Goal: Task Accomplishment & Management: Manage account settings

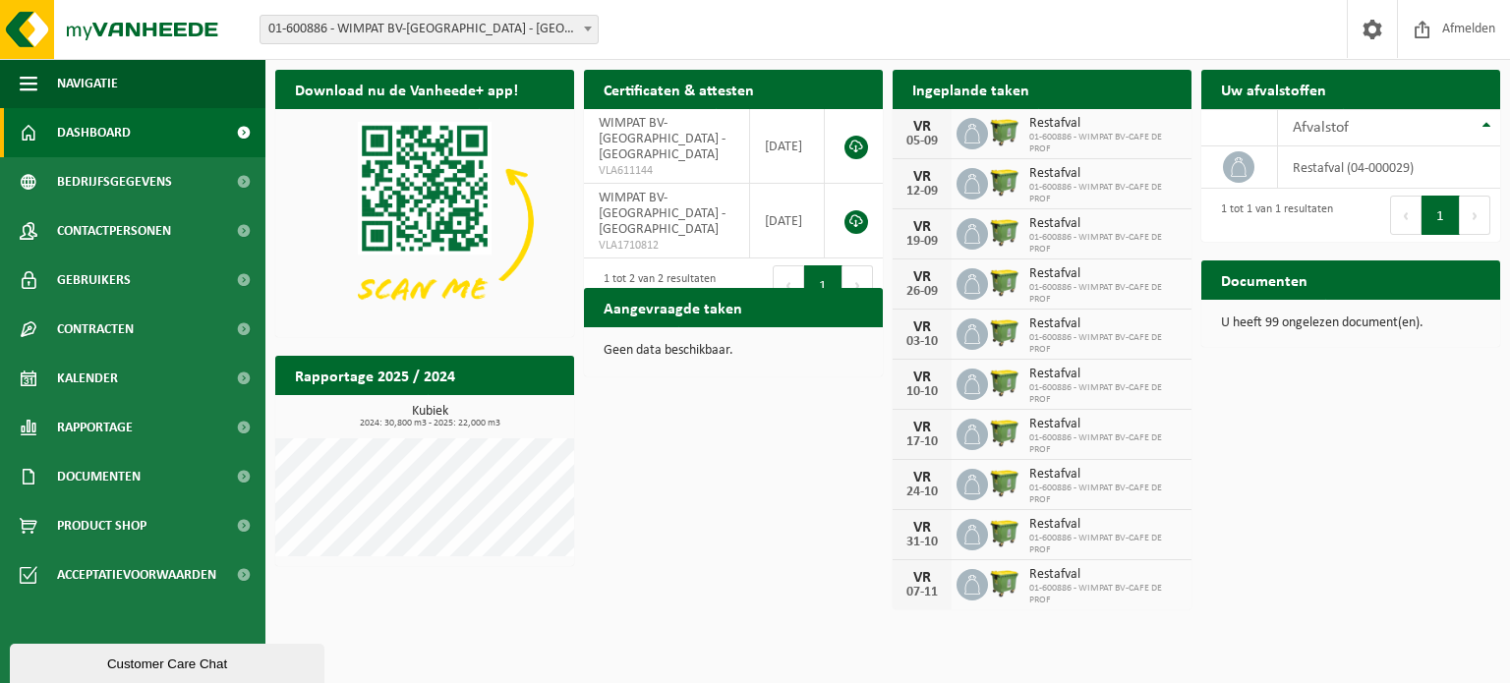
click at [1025, 93] on h2 "Ingeplande taken" at bounding box center [971, 89] width 156 height 38
click at [1360, 428] on div "Download nu de Vanheede+ app! Verberg Certificaten & attesten Bekijk uw certifi…" at bounding box center [887, 338] width 1235 height 557
click at [972, 133] on icon at bounding box center [972, 134] width 20 height 20
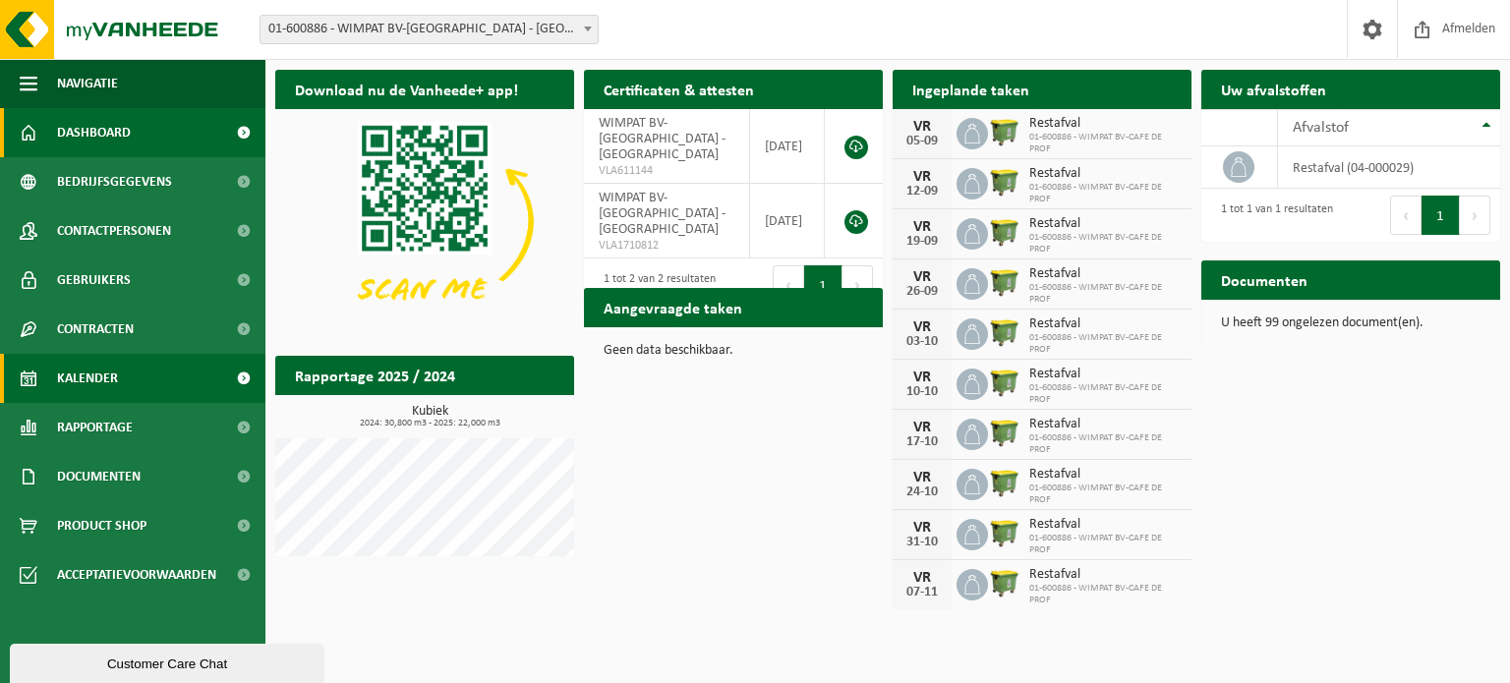
click at [243, 382] on span at bounding box center [243, 378] width 44 height 49
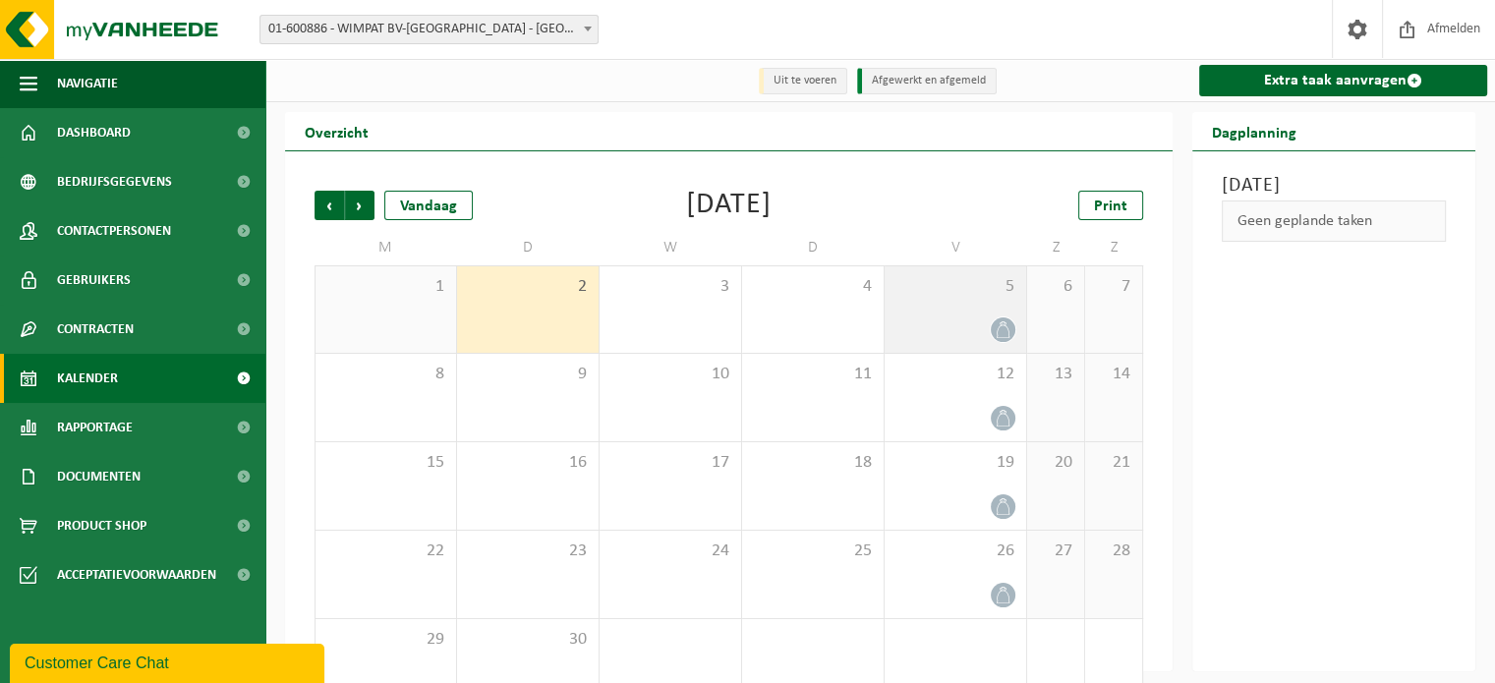
click at [980, 309] on div "5" at bounding box center [956, 309] width 142 height 87
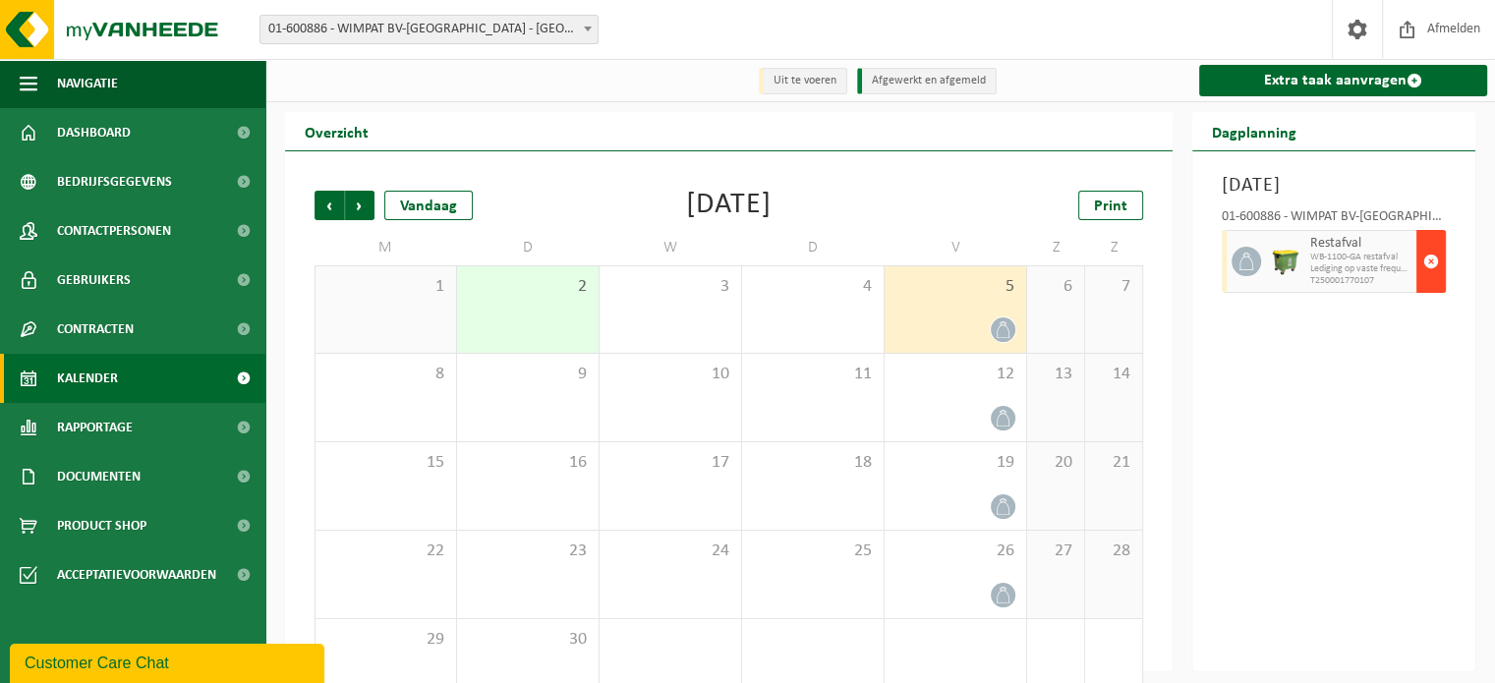
click at [1432, 281] on span "button" at bounding box center [1431, 261] width 16 height 39
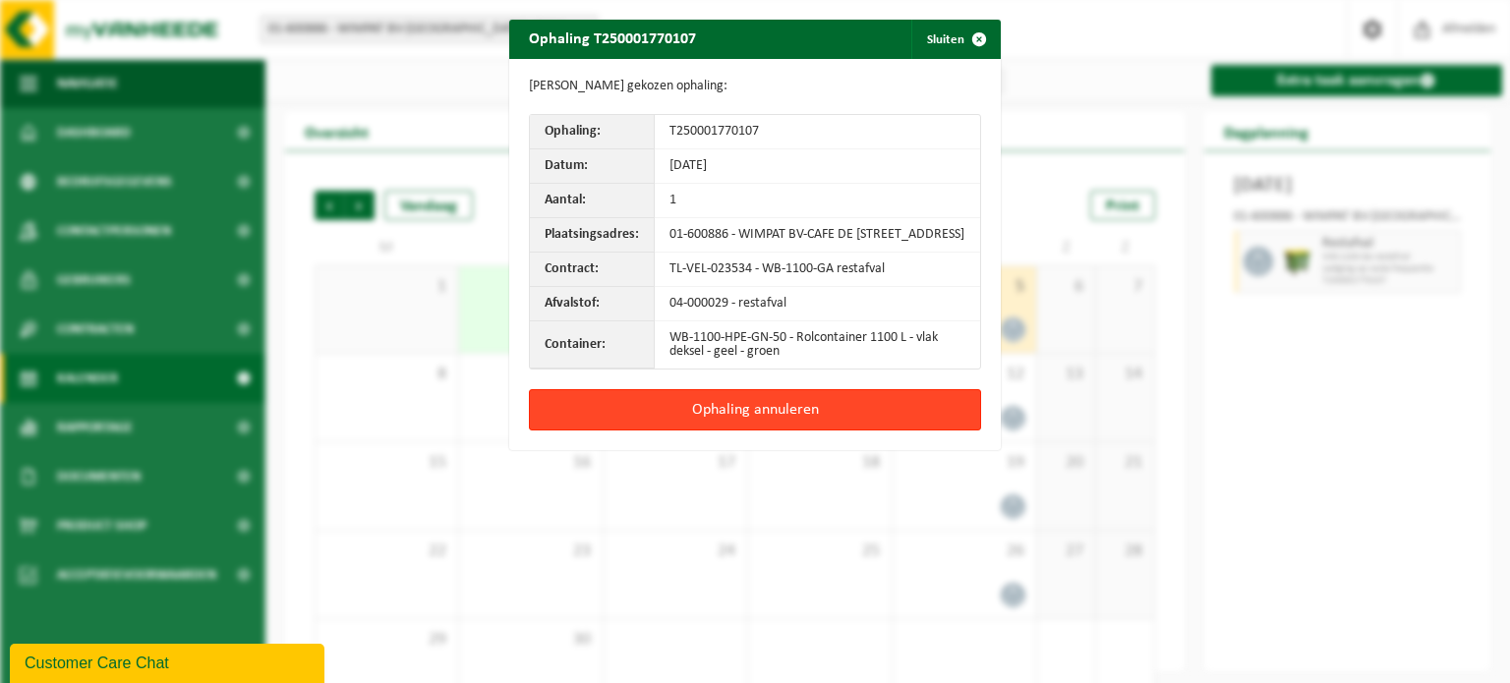
click at [751, 412] on button "Ophaling annuleren" at bounding box center [755, 409] width 452 height 41
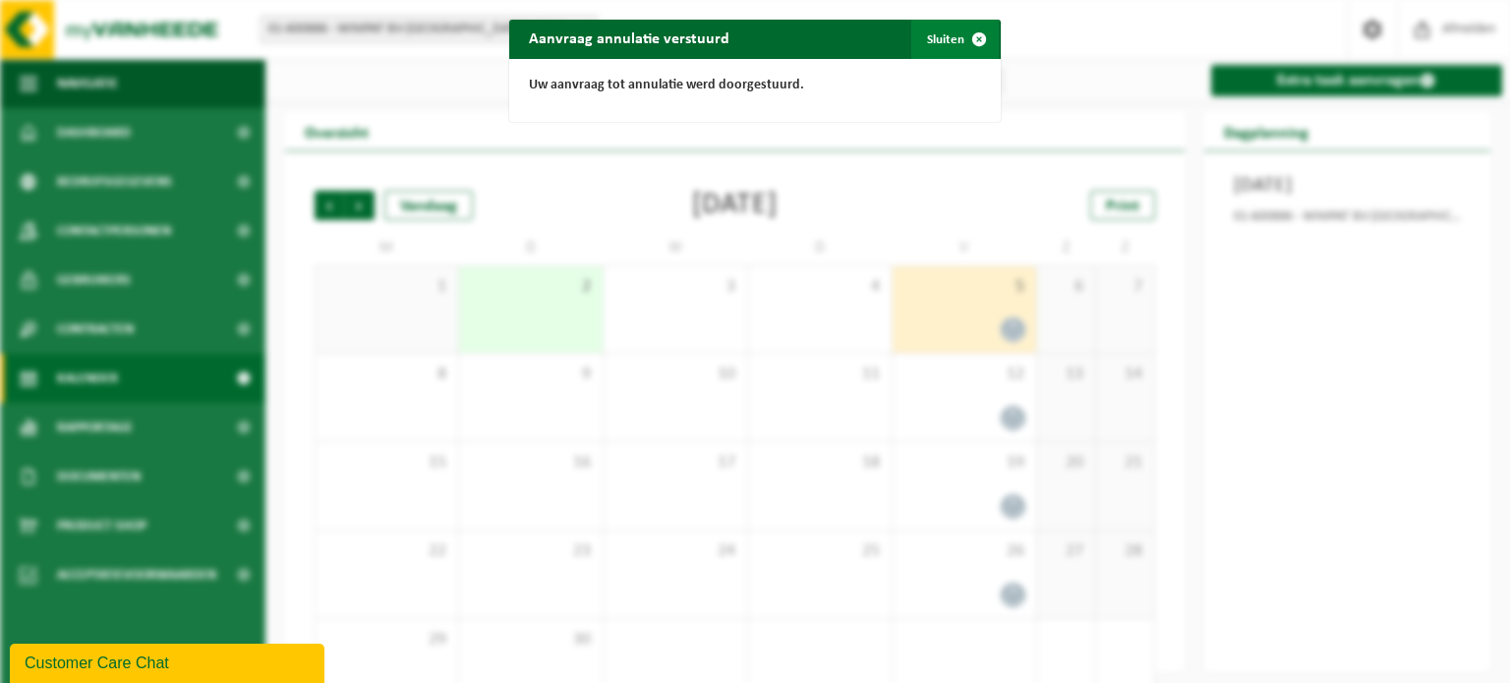
click at [967, 43] on span "button" at bounding box center [978, 39] width 39 height 39
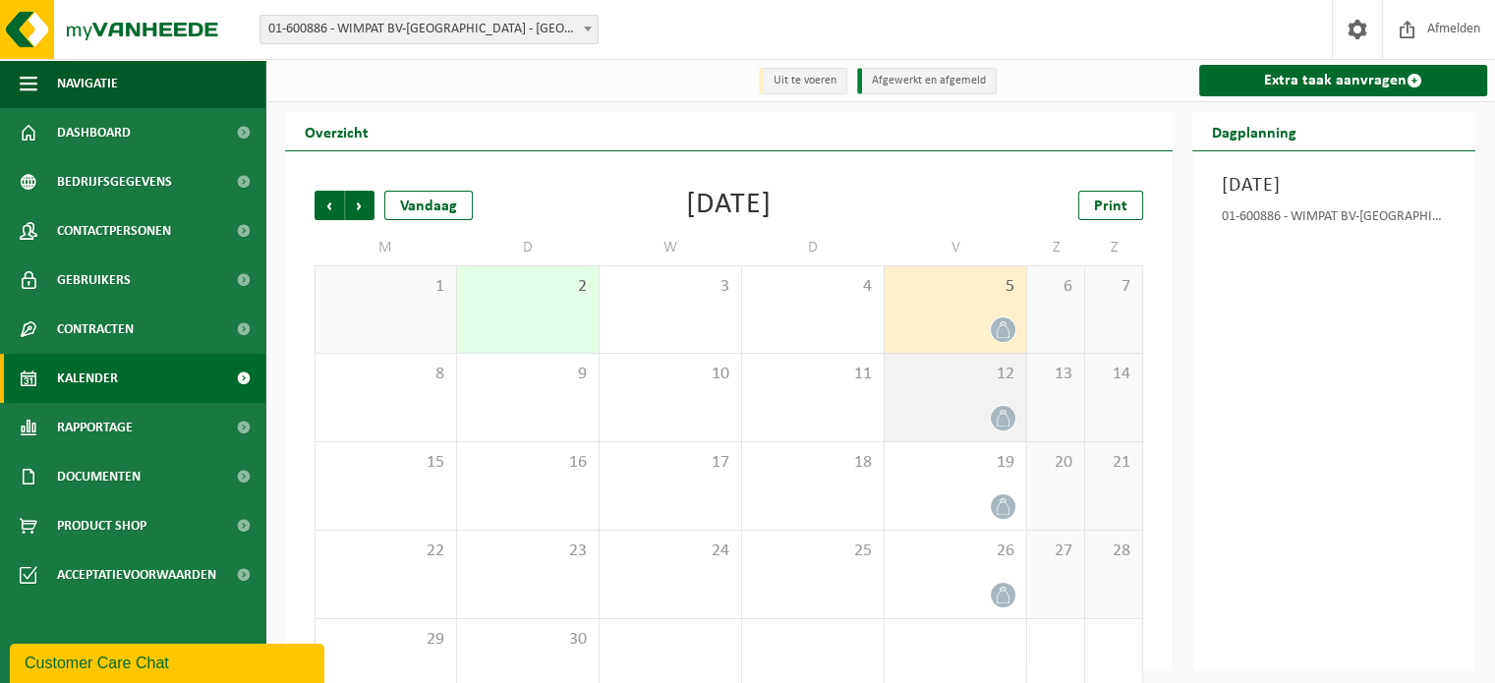
click at [996, 420] on icon at bounding box center [1003, 418] width 17 height 17
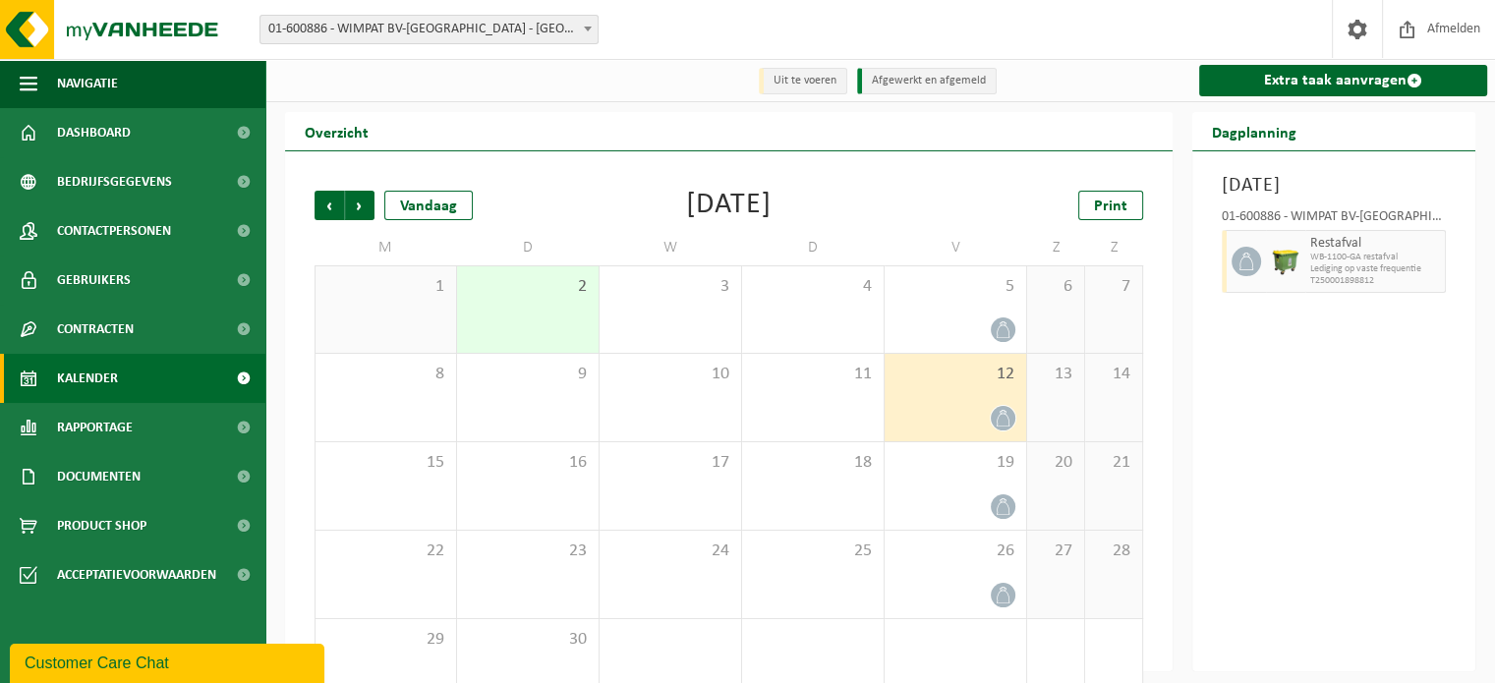
click at [993, 420] on span at bounding box center [1003, 418] width 25 height 25
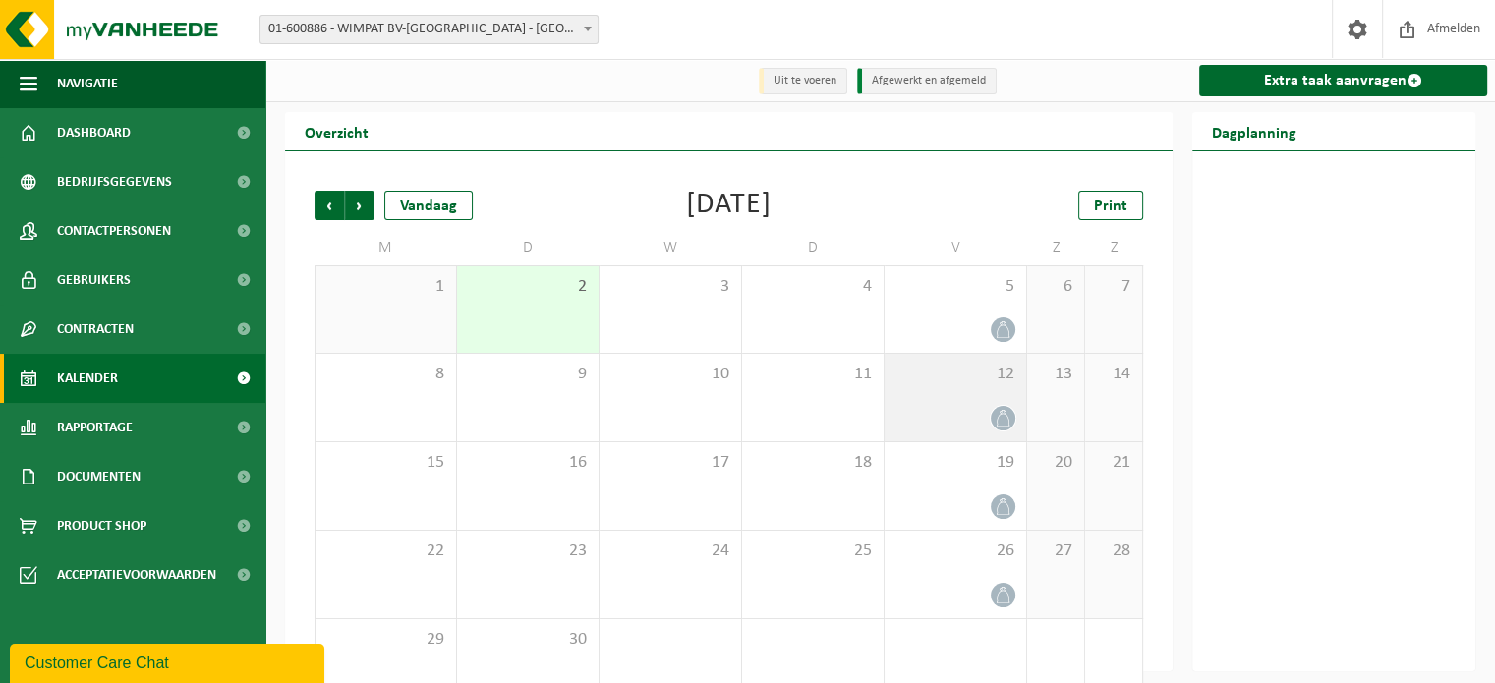
click at [1003, 424] on icon at bounding box center [1003, 418] width 17 height 17
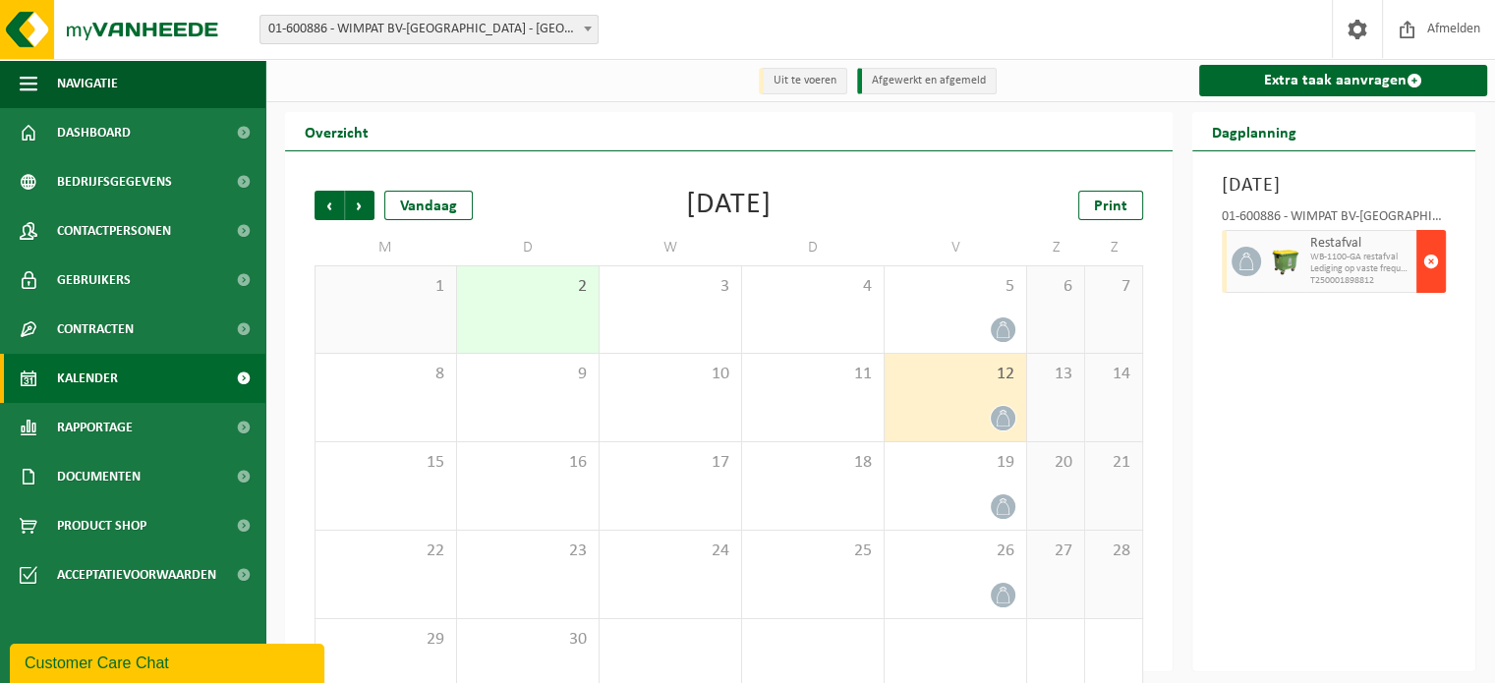
click at [1435, 281] on span "button" at bounding box center [1431, 261] width 16 height 39
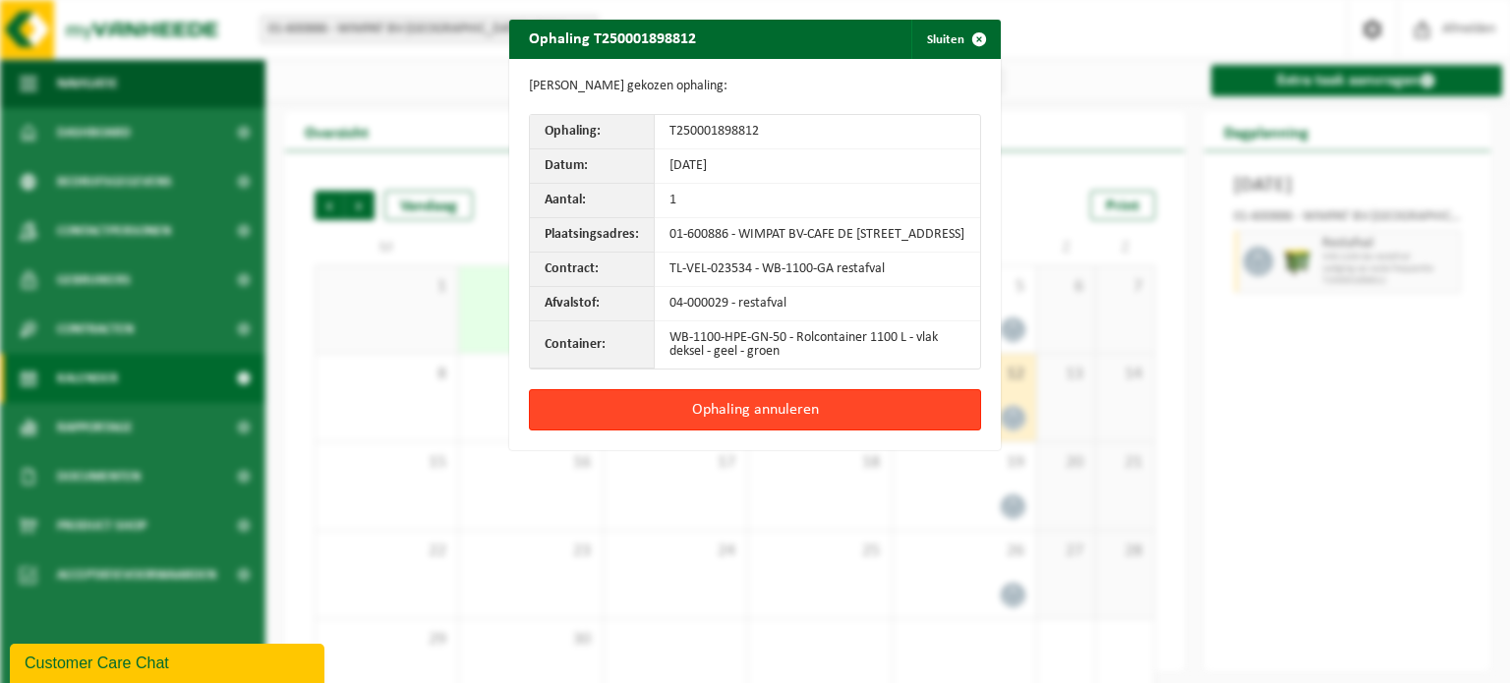
click at [727, 425] on button "Ophaling annuleren" at bounding box center [755, 409] width 452 height 41
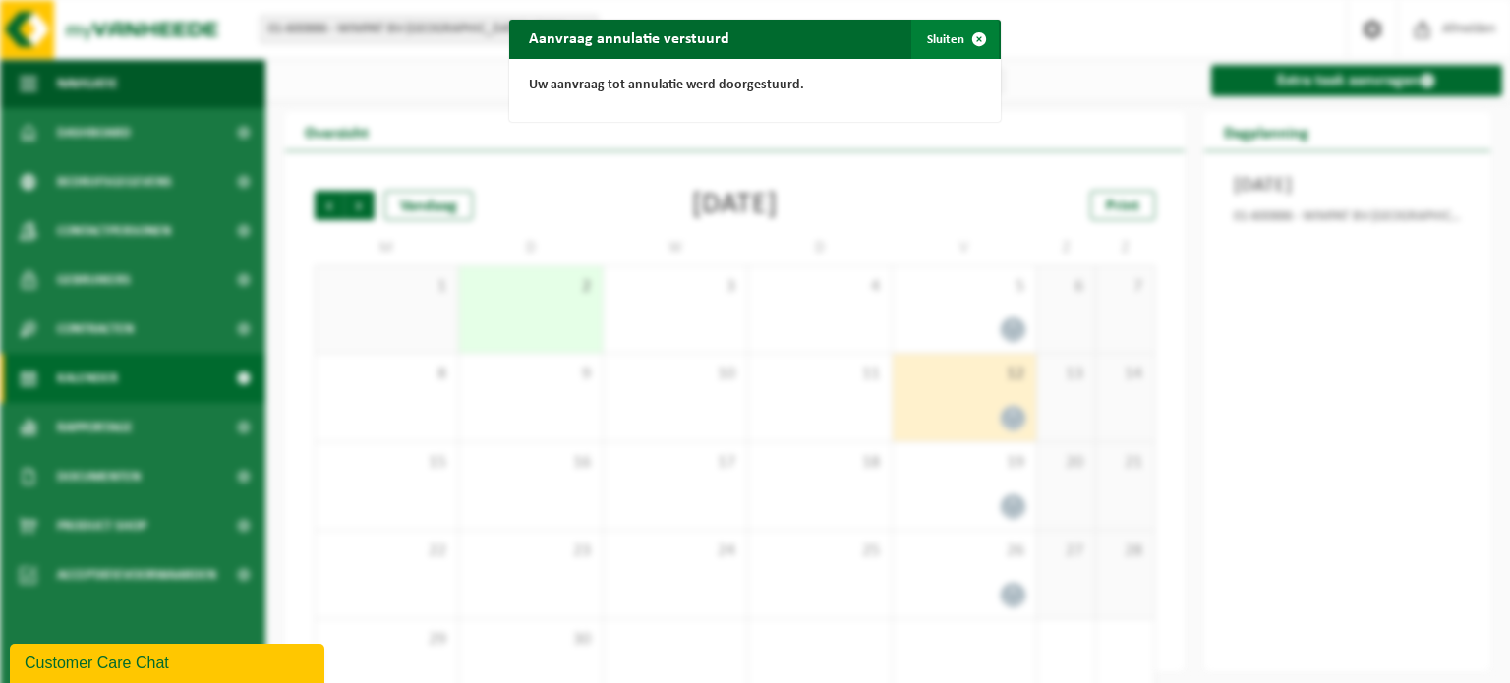
click at [937, 37] on button "Sluiten" at bounding box center [954, 39] width 87 height 39
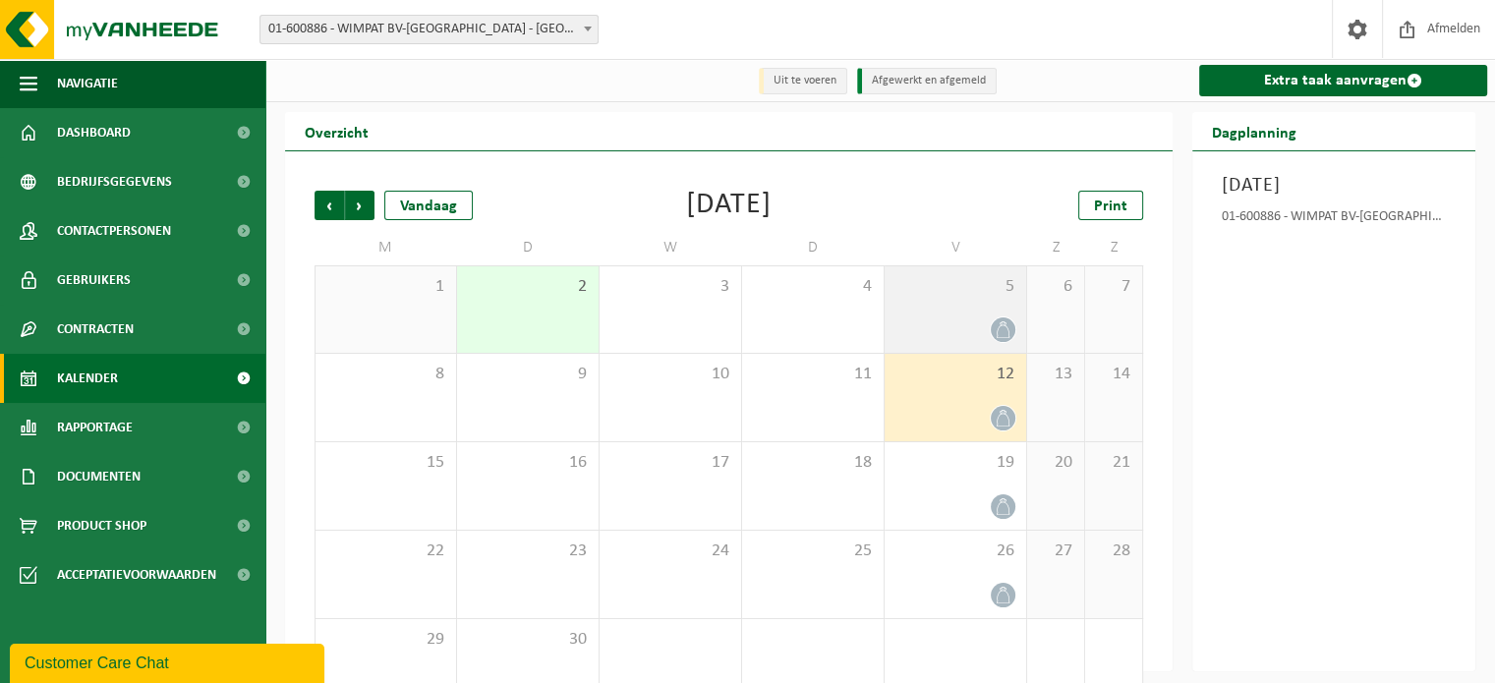
click at [960, 312] on div "5" at bounding box center [956, 309] width 142 height 87
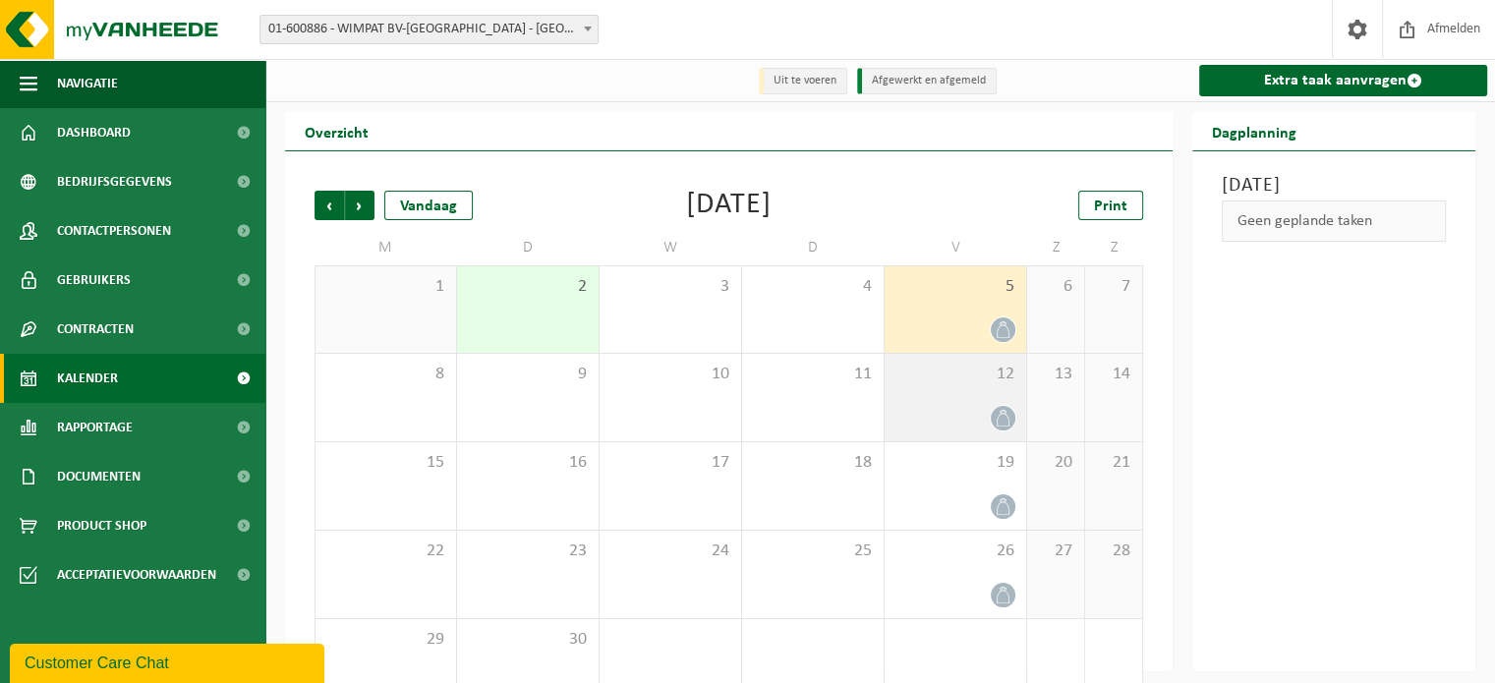
click at [954, 410] on div at bounding box center [955, 418] width 122 height 27
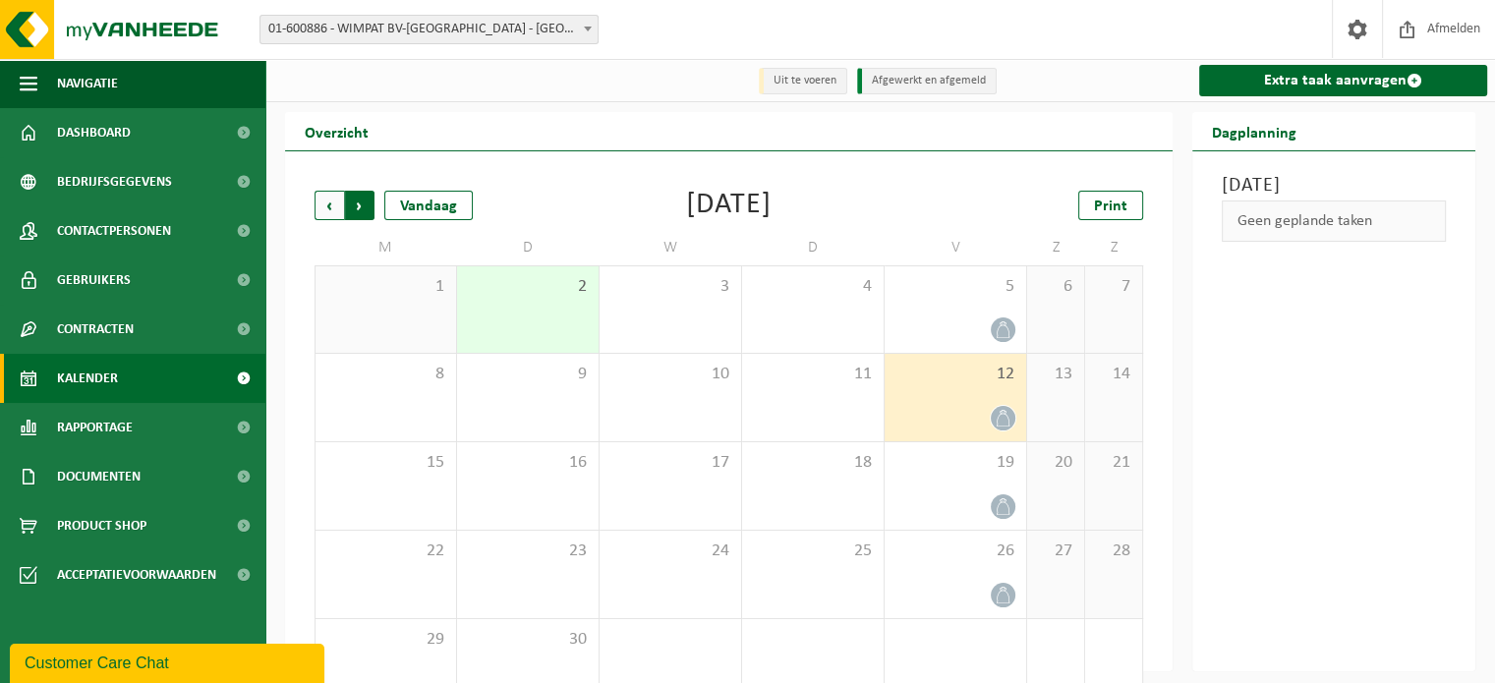
click at [319, 202] on span "Vorige" at bounding box center [329, 205] width 29 height 29
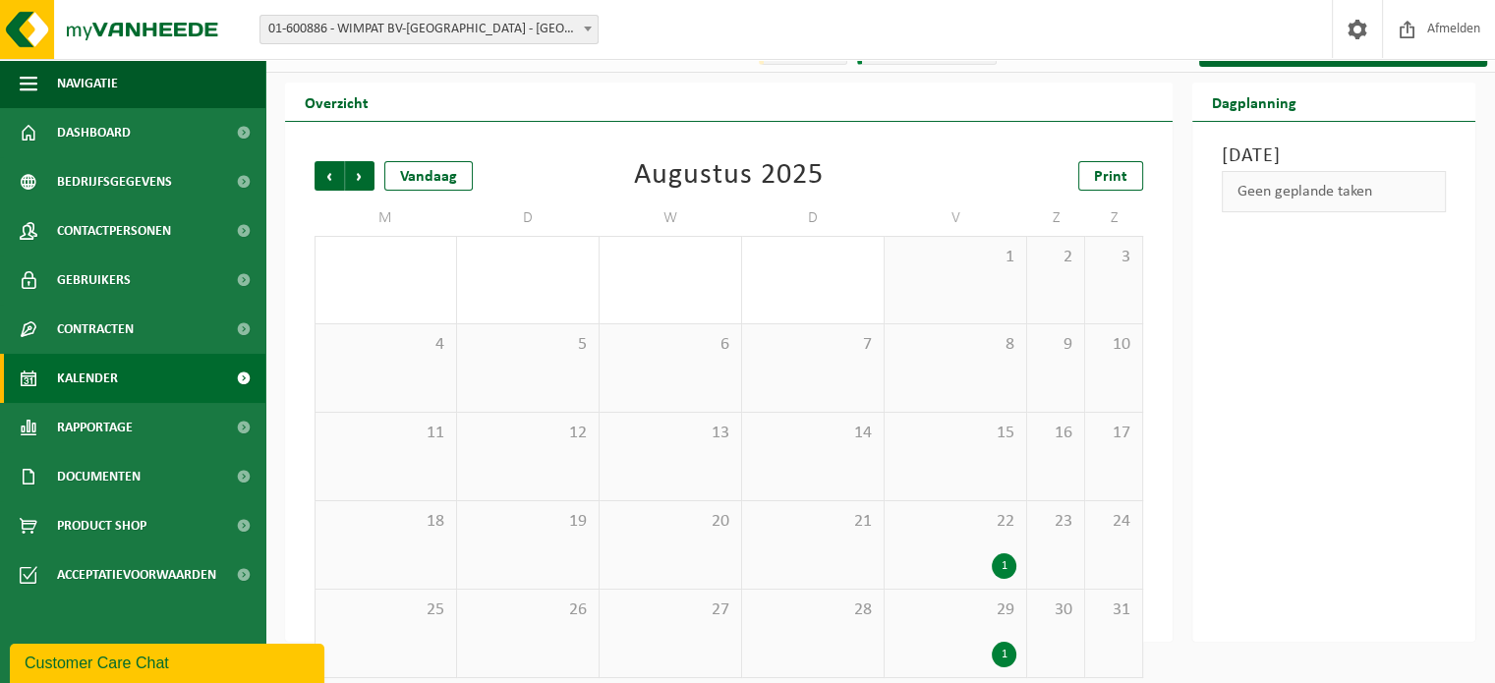
scroll to position [46, 0]
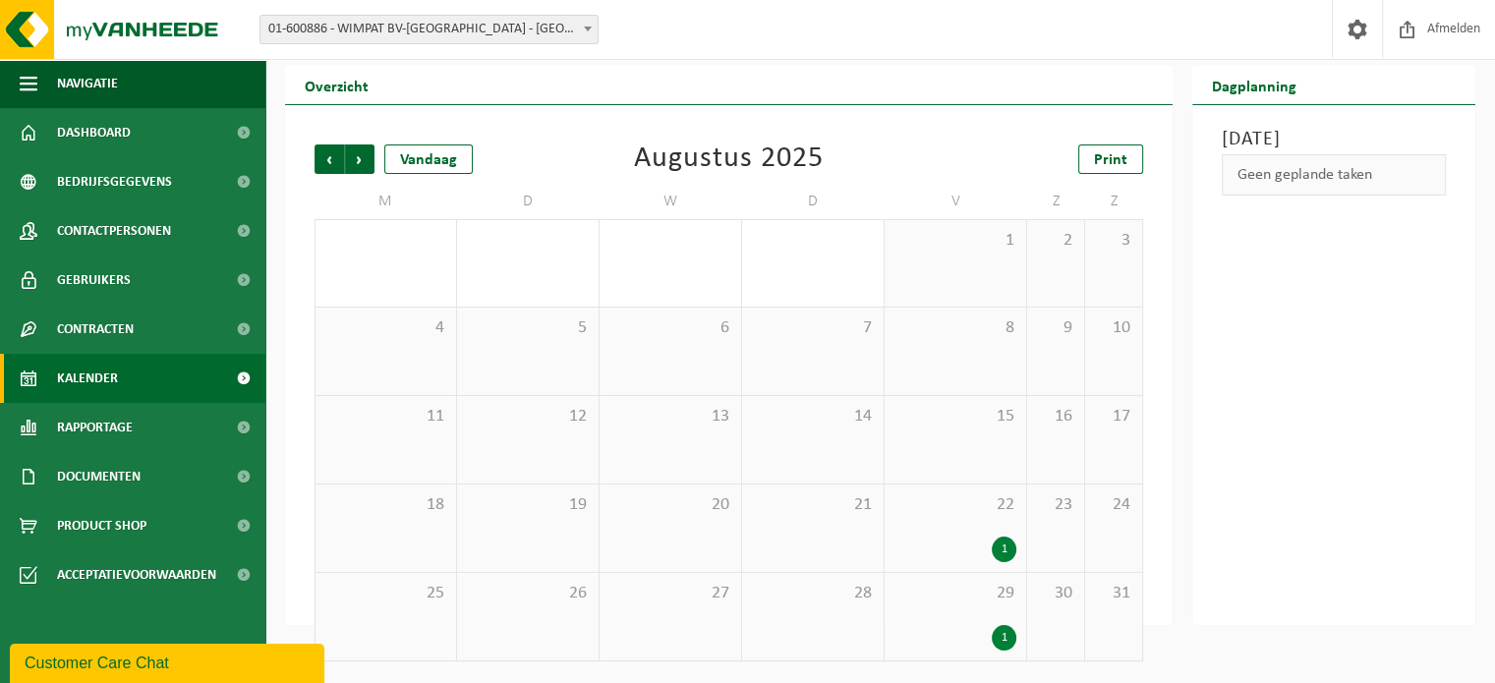
click at [1003, 545] on div "1" at bounding box center [1004, 550] width 25 height 26
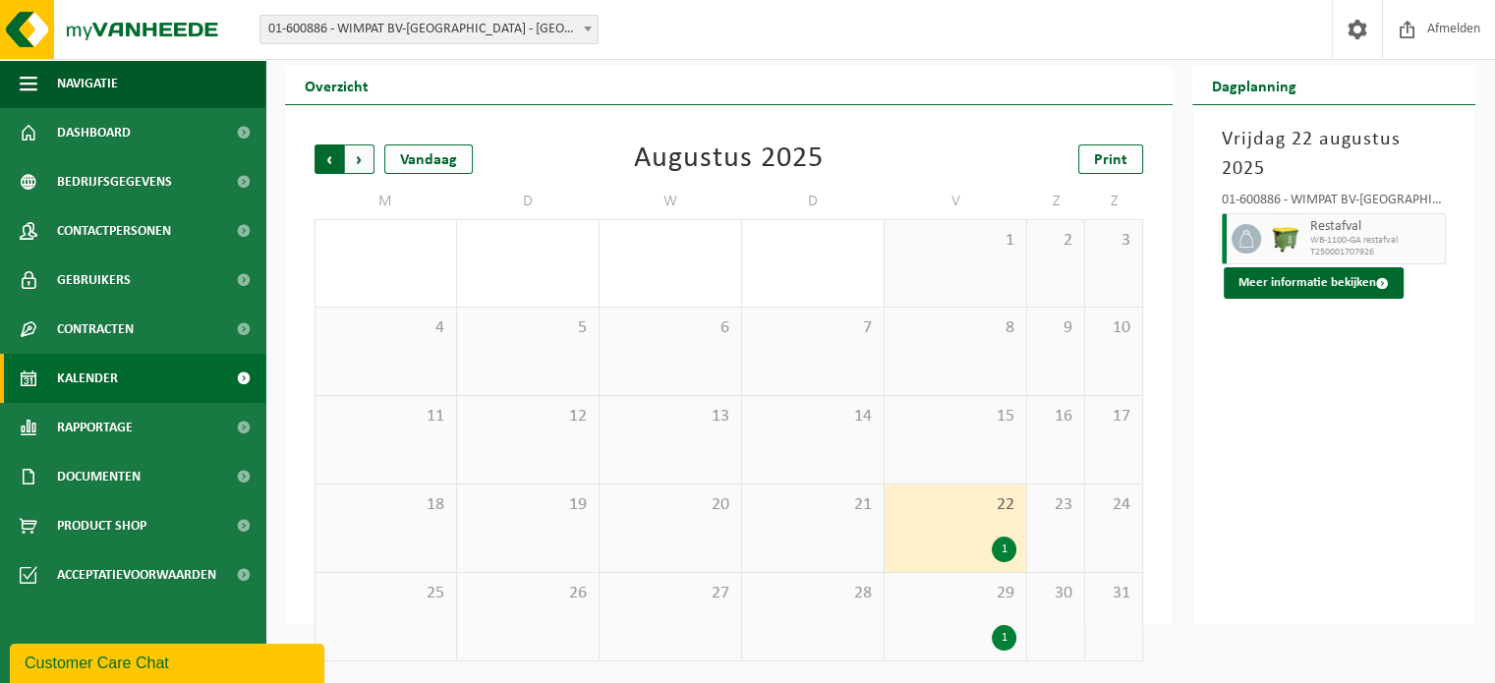
click at [354, 160] on span "Volgende" at bounding box center [359, 158] width 29 height 29
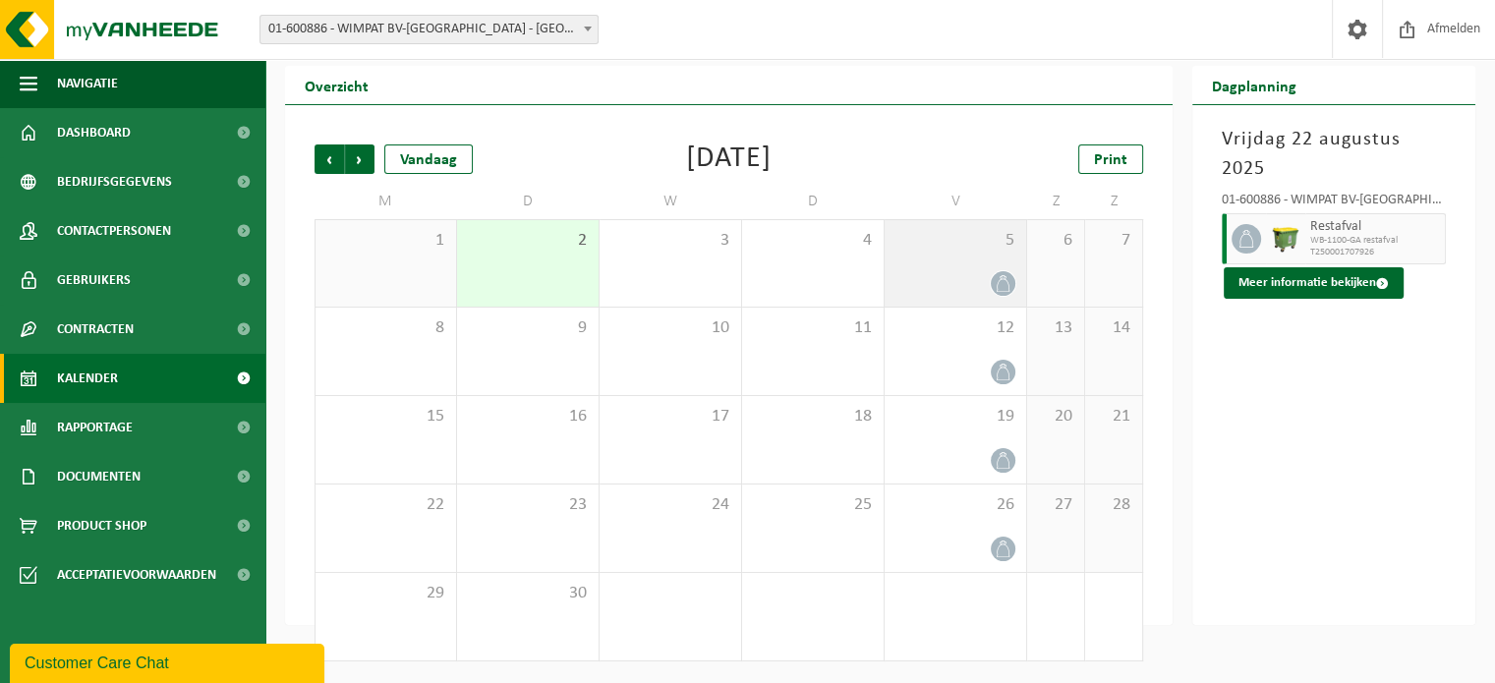
click at [1009, 269] on div "5" at bounding box center [956, 263] width 142 height 87
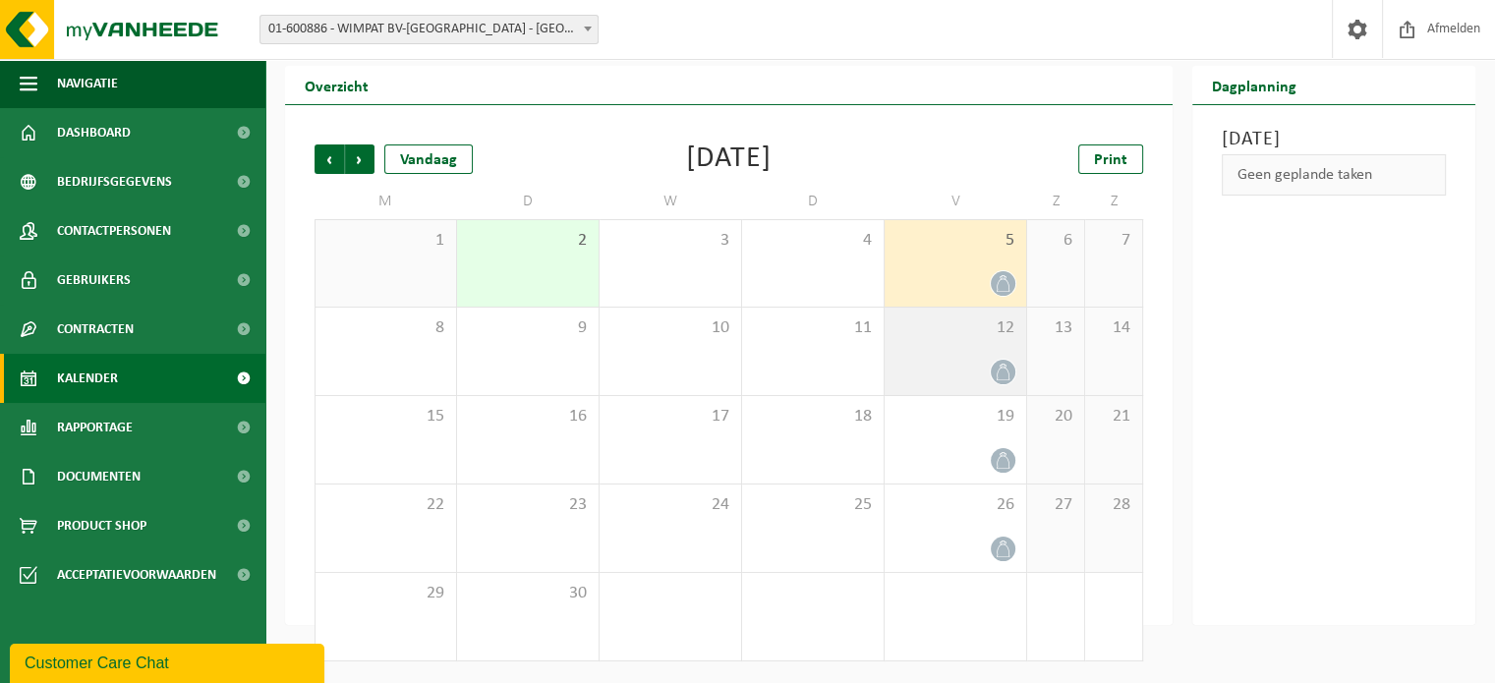
click at [991, 341] on div "12" at bounding box center [956, 351] width 142 height 87
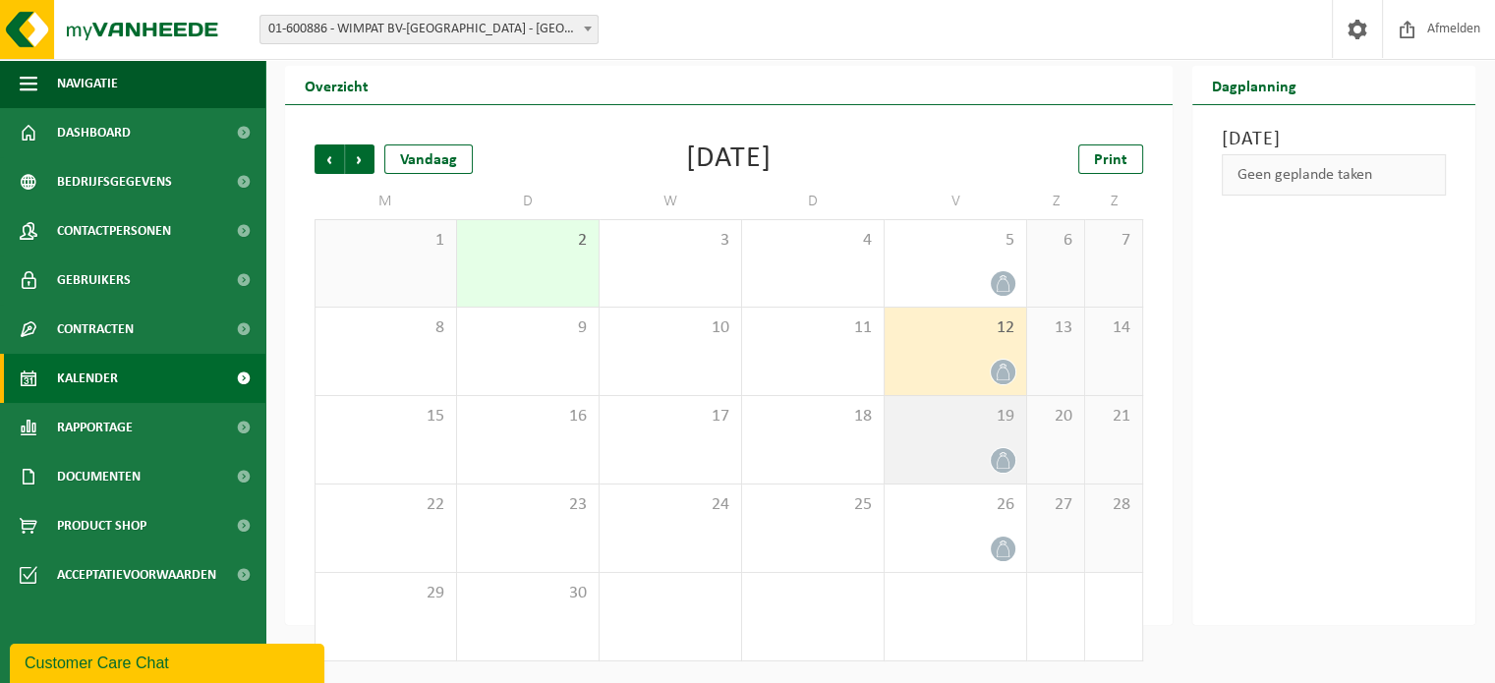
click at [969, 462] on div at bounding box center [955, 460] width 122 height 27
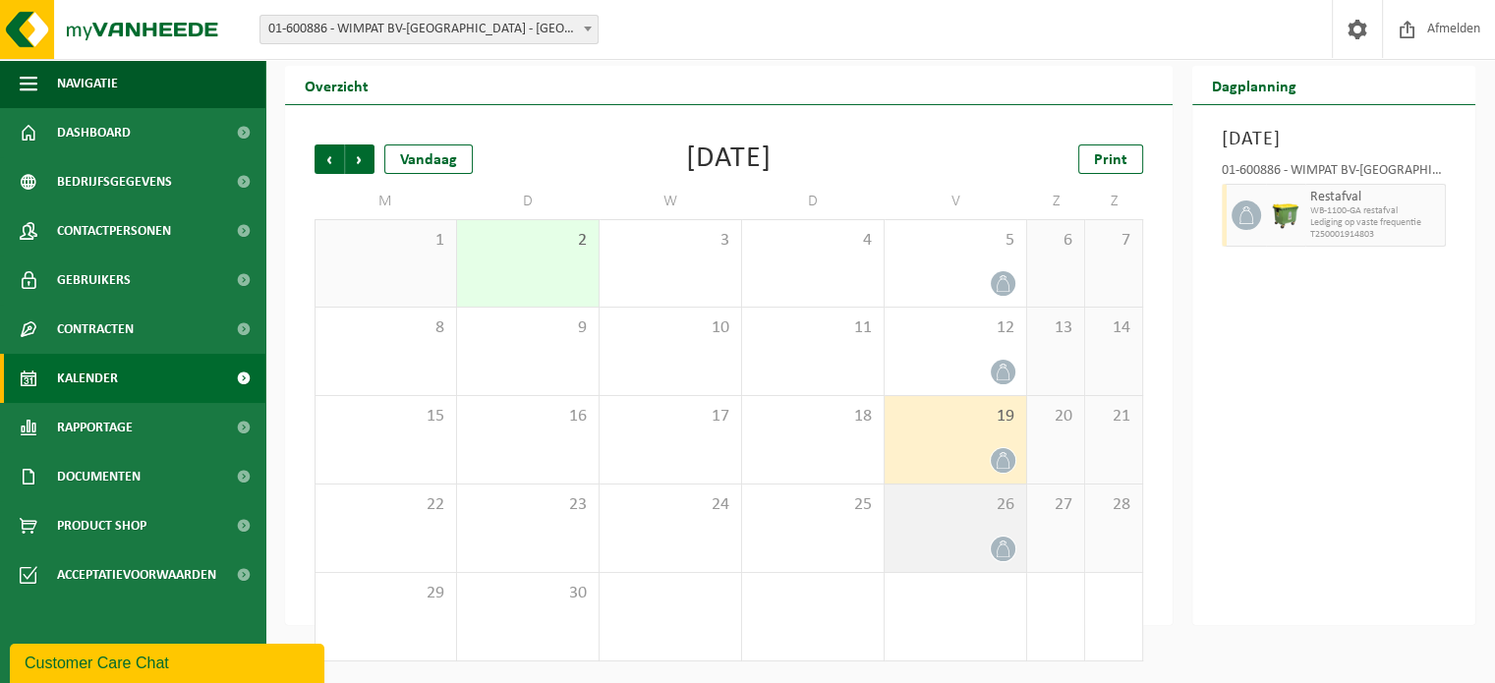
click at [966, 544] on div at bounding box center [955, 549] width 122 height 27
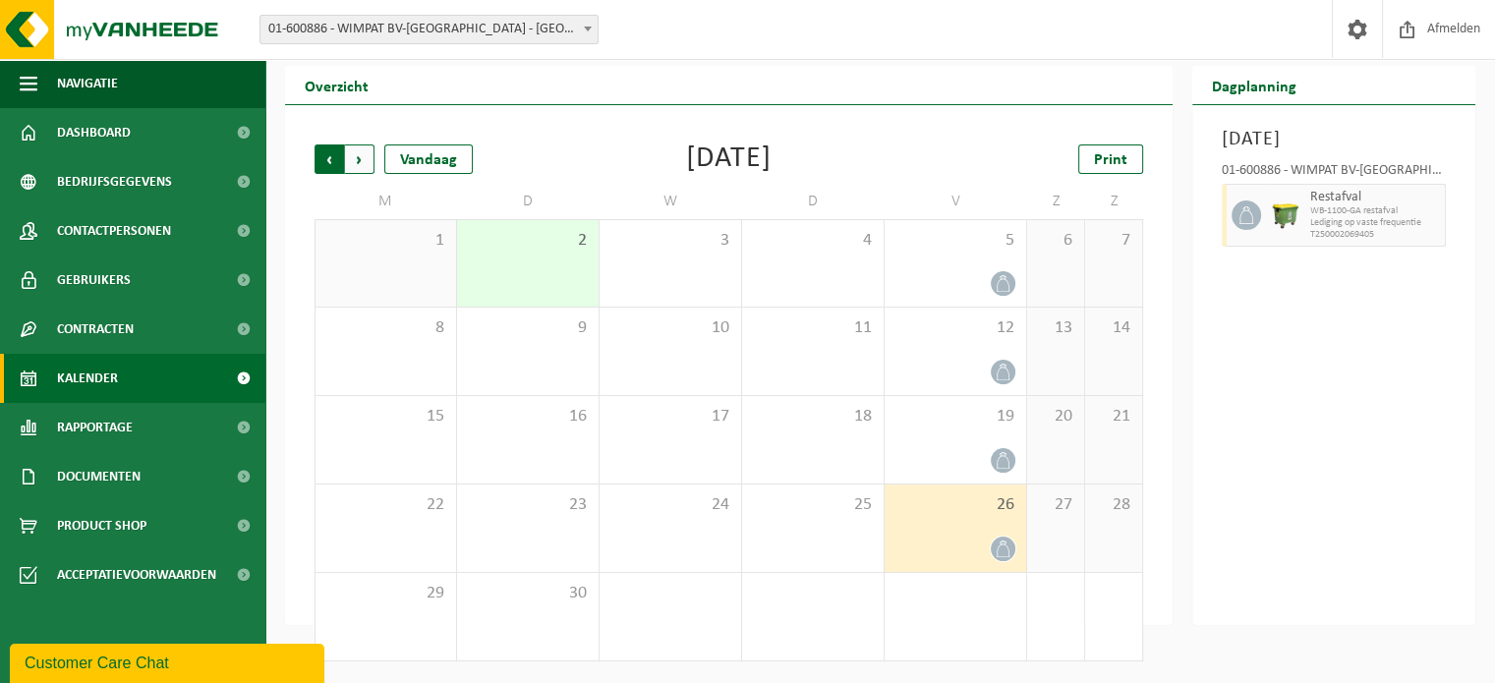
click at [357, 168] on span "Volgende" at bounding box center [359, 158] width 29 height 29
